Goal: Navigation & Orientation: Find specific page/section

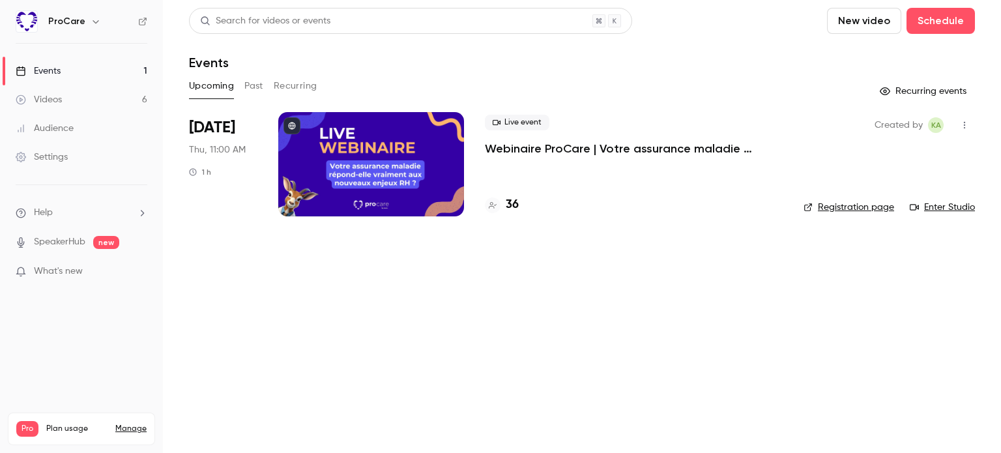
click at [950, 205] on link "Enter Studio" at bounding box center [941, 207] width 65 height 13
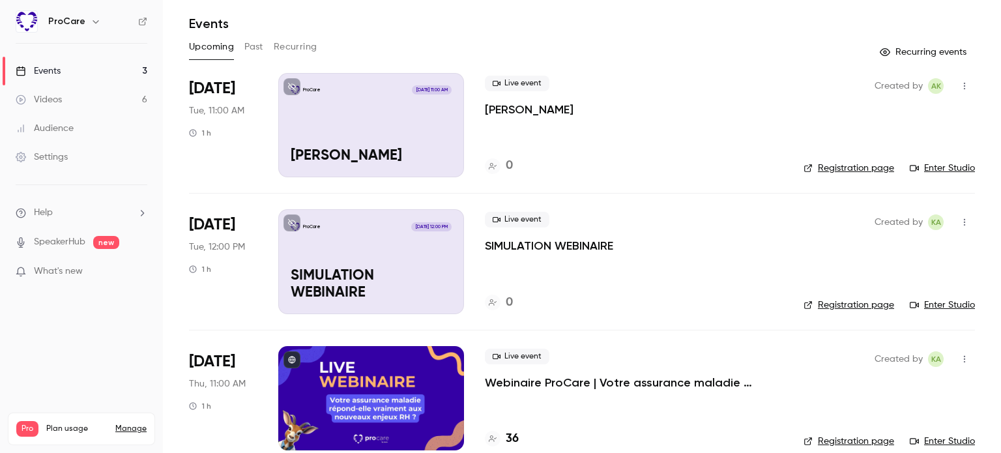
scroll to position [59, 0]
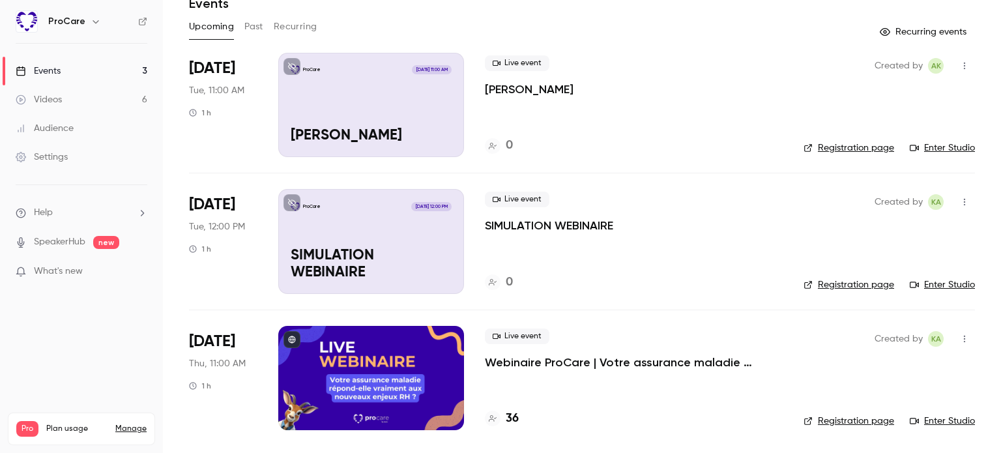
click at [672, 184] on li "[DATE] Tue, 12:00 PM 1 h ProCare [DATE] 12:00 PM SIMULATION WEBINAIRE Live even…" at bounding box center [582, 241] width 786 height 136
